Goal: Task Accomplishment & Management: Manage account settings

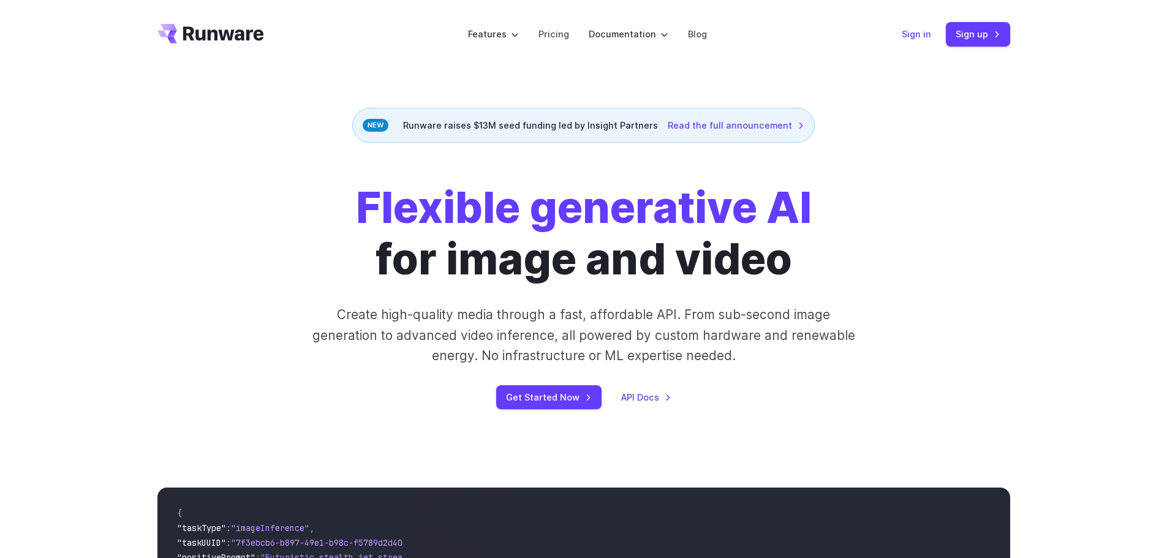
click at [918, 27] on link "Sign in" at bounding box center [916, 34] width 29 height 14
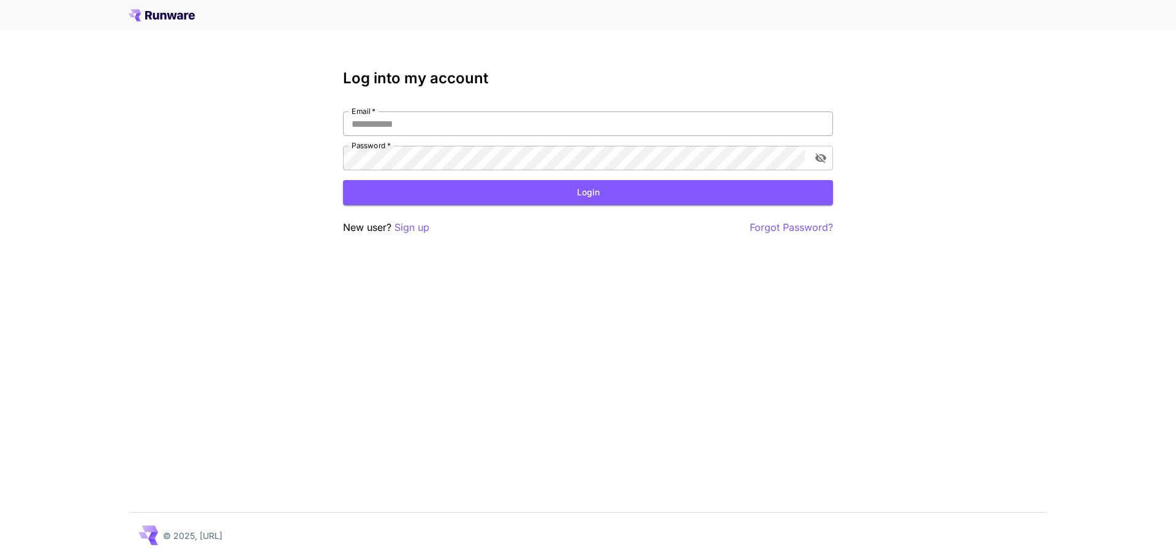
click at [412, 117] on input "Email   *" at bounding box center [588, 124] width 490 height 25
type input "**********"
click button "Login" at bounding box center [588, 192] width 490 height 25
